Goal: Task Accomplishment & Management: Manage account settings

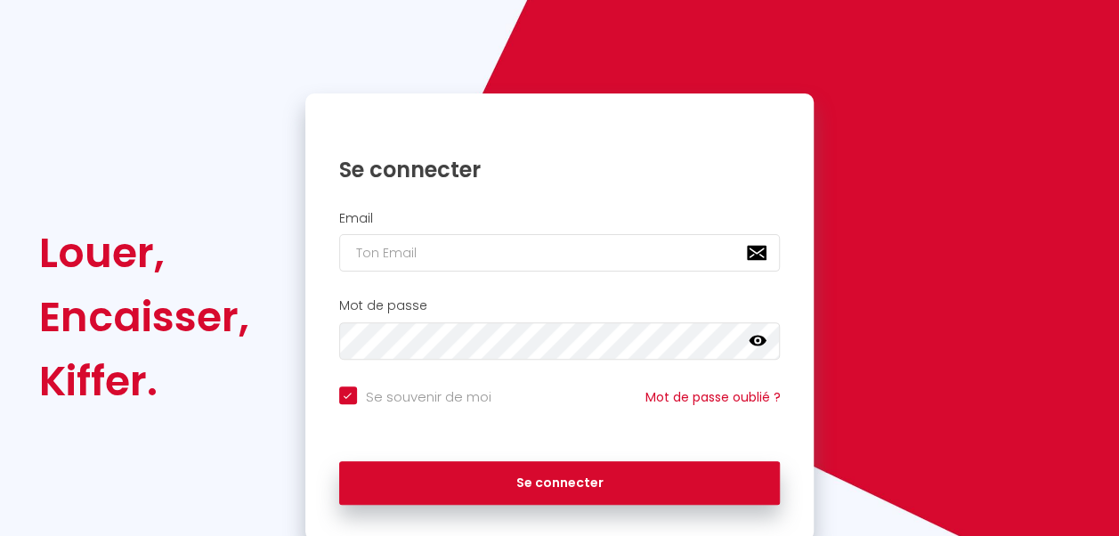
scroll to position [154, 0]
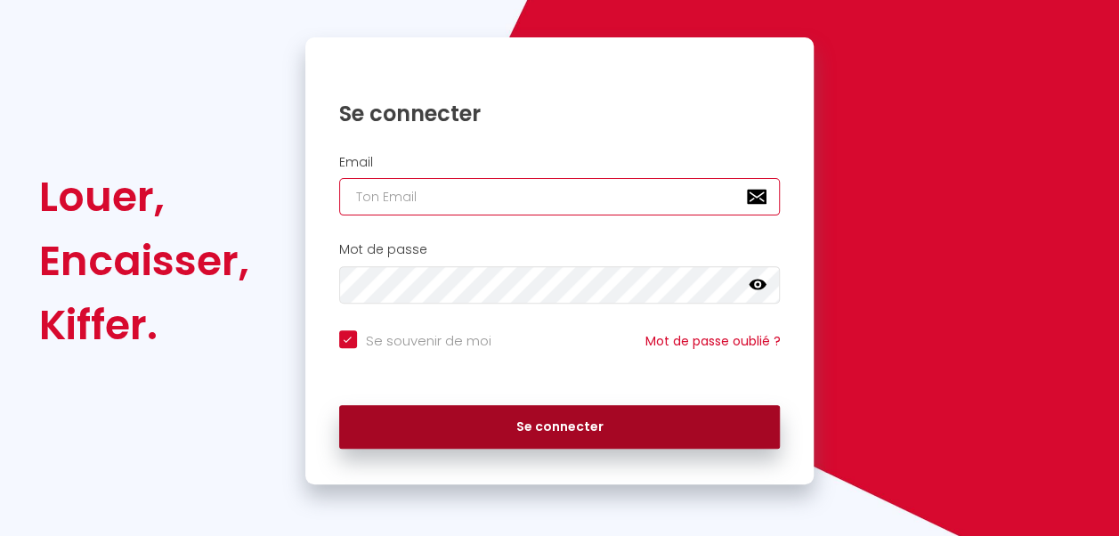
type input "[EMAIL_ADDRESS][DOMAIN_NAME]"
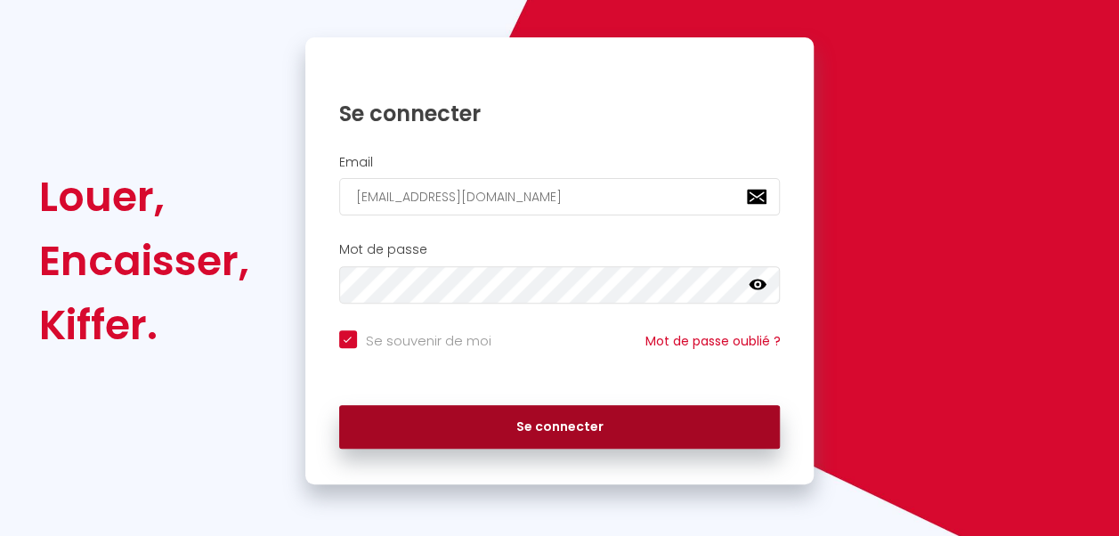
click at [534, 431] on button "Se connecter" at bounding box center [560, 427] width 442 height 45
checkbox input "true"
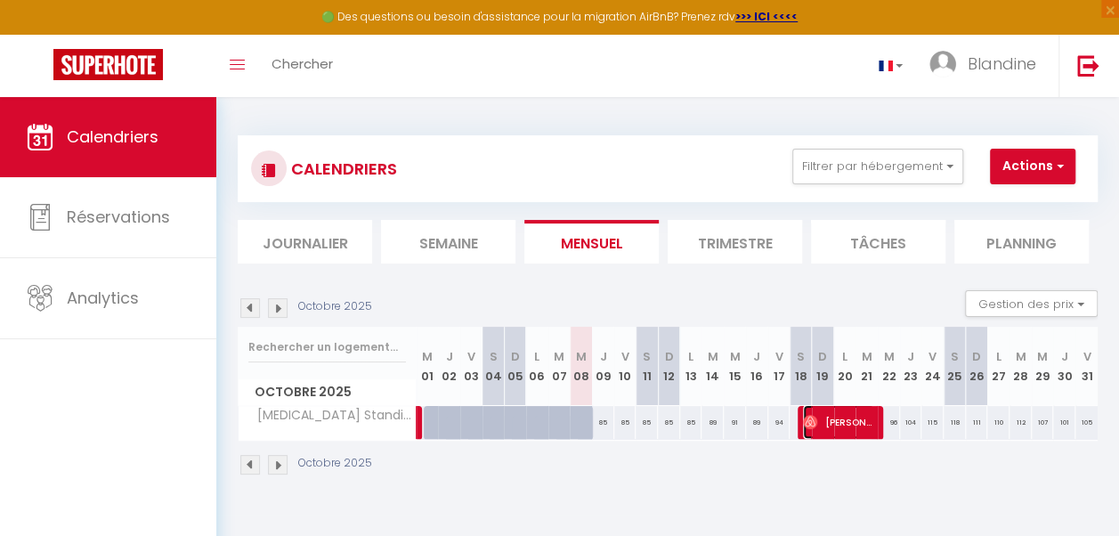
click at [852, 432] on span "[PERSON_NAME]" at bounding box center [838, 422] width 71 height 34
select select "OK"
select select "0"
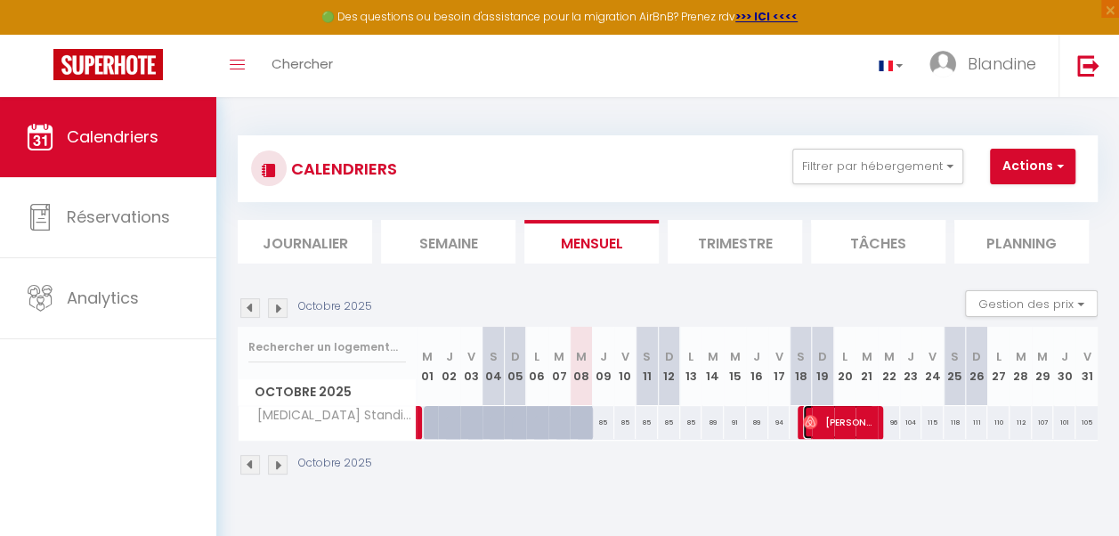
select select "1"
select select
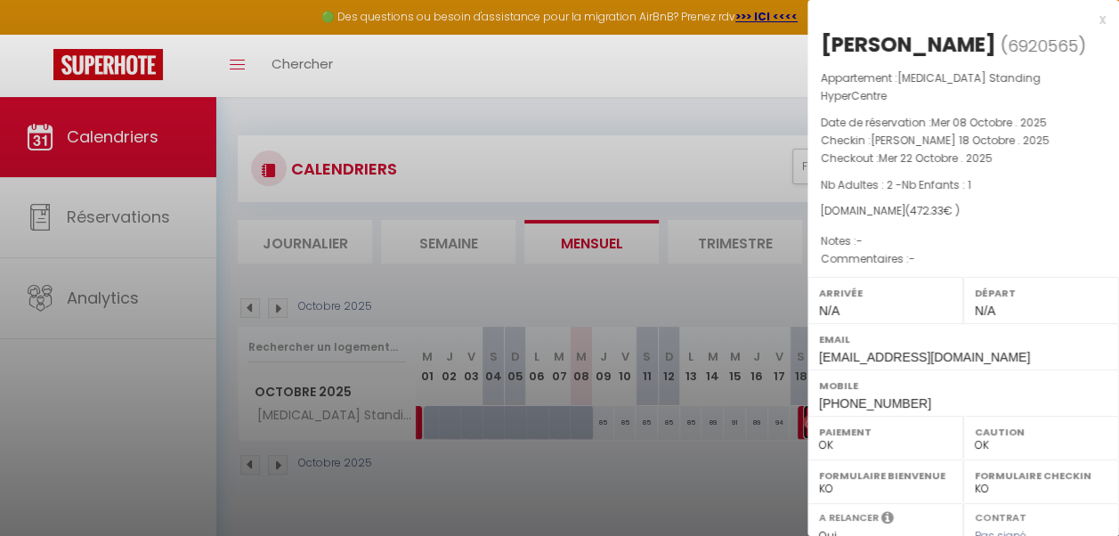
select select "33602"
